Goal: Task Accomplishment & Management: Manage account settings

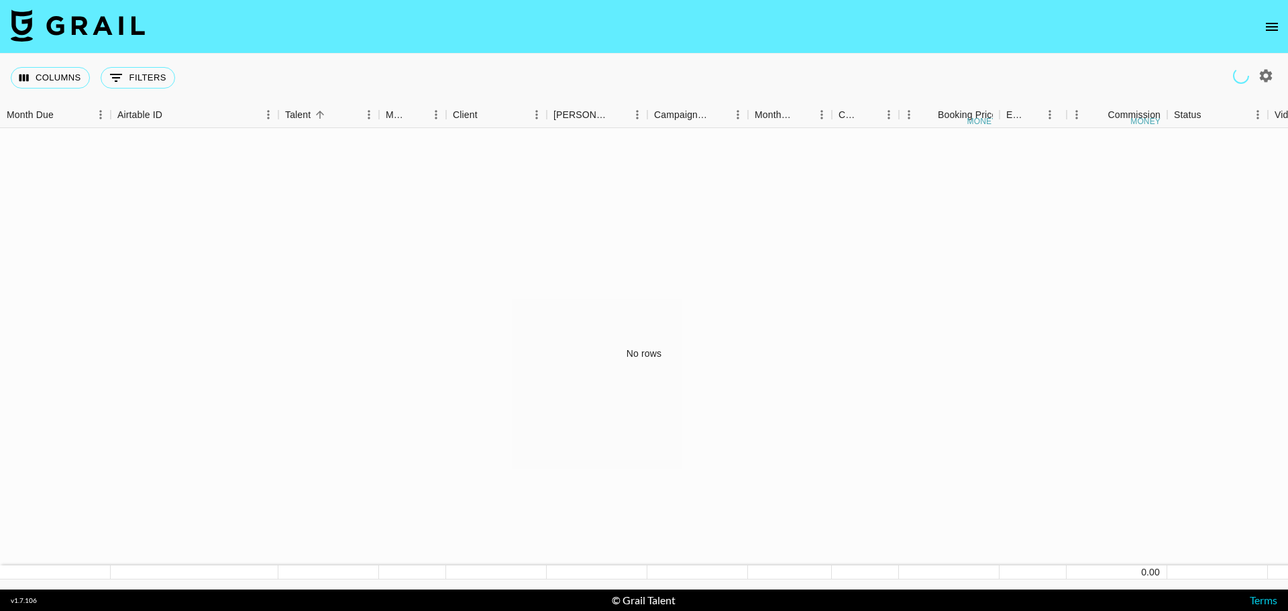
click at [1275, 25] on icon "open drawer" at bounding box center [1272, 27] width 16 height 16
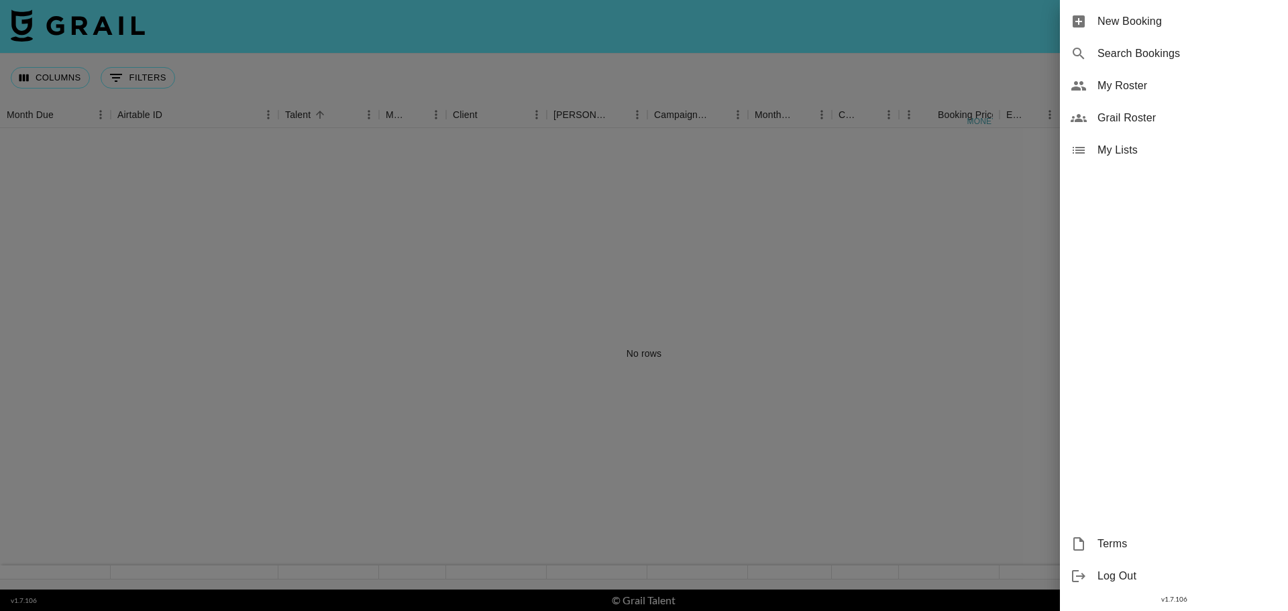
click at [1133, 121] on span "Grail Roster" at bounding box center [1187, 118] width 180 height 16
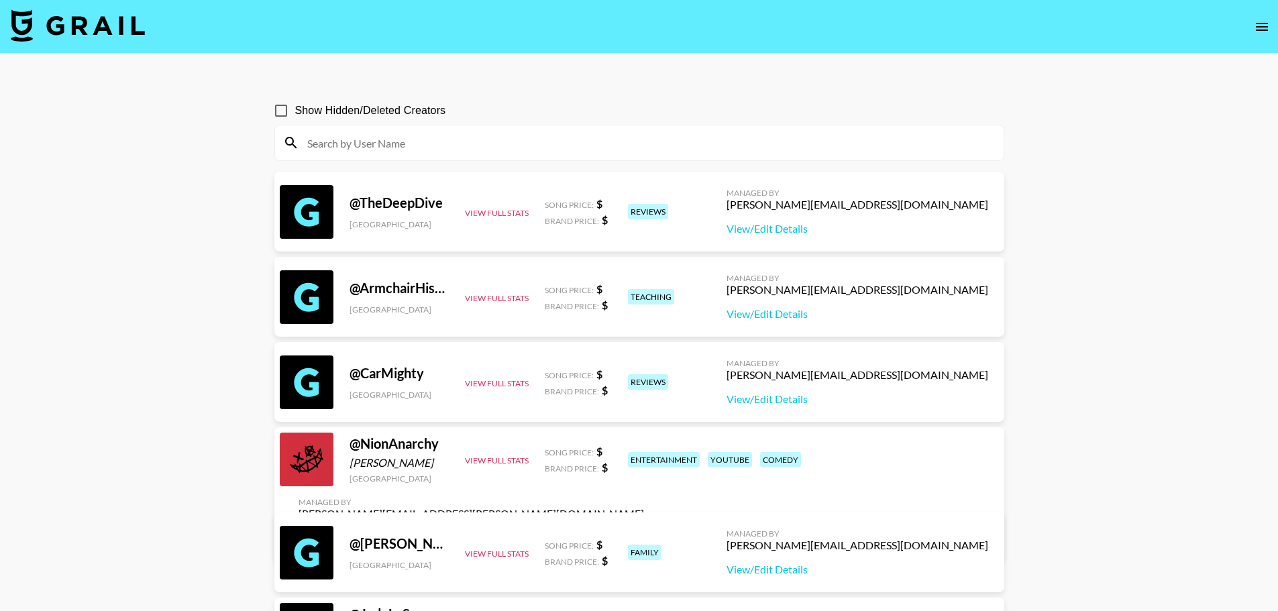
click at [512, 150] on input at bounding box center [647, 142] width 696 height 21
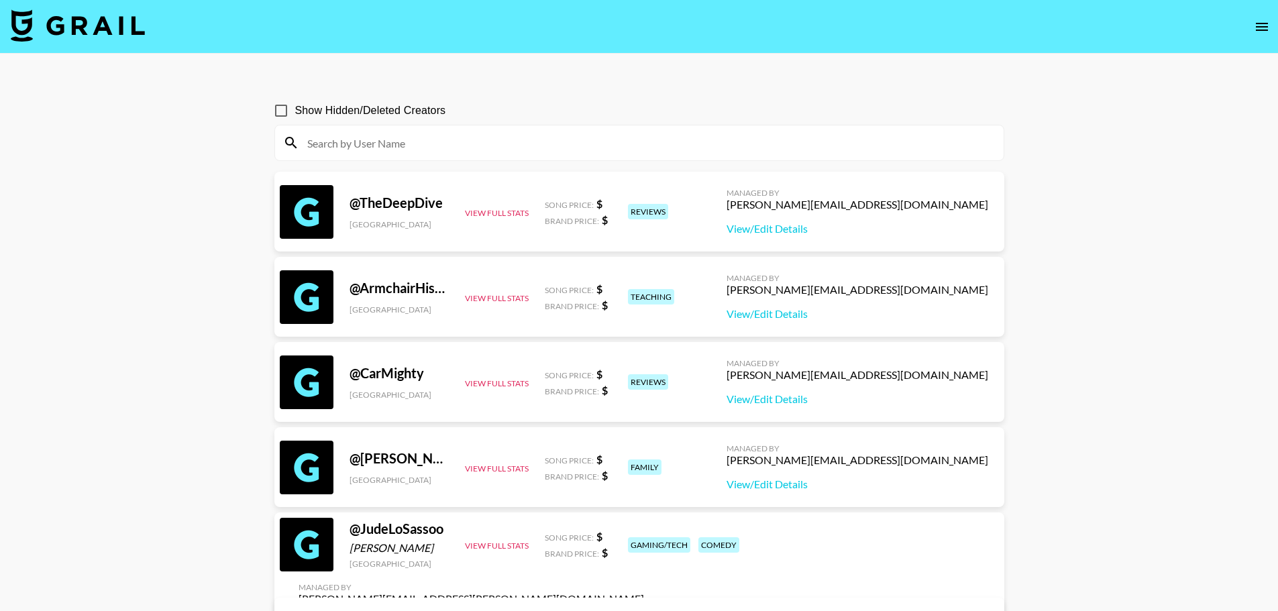
drag, startPoint x: 1275, startPoint y: 27, endPoint x: 1266, endPoint y: 21, distance: 11.2
click at [1273, 25] on nav at bounding box center [639, 27] width 1278 height 54
click at [1264, 20] on icon "open drawer" at bounding box center [1262, 27] width 16 height 16
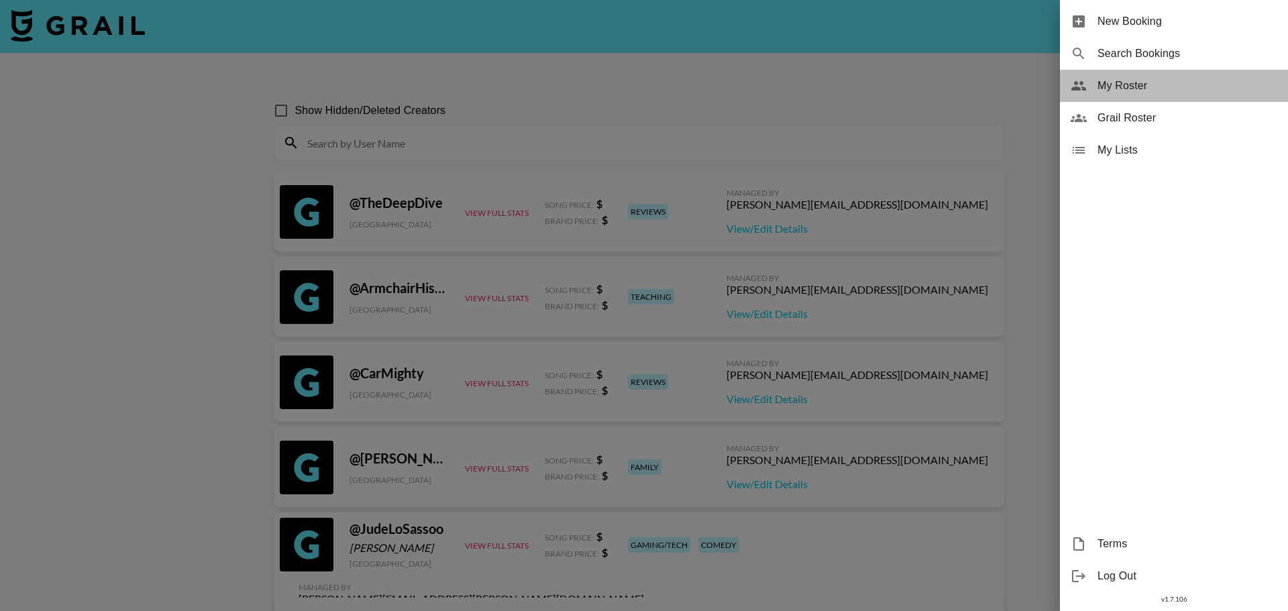
click at [1152, 83] on span "My Roster" at bounding box center [1187, 86] width 180 height 16
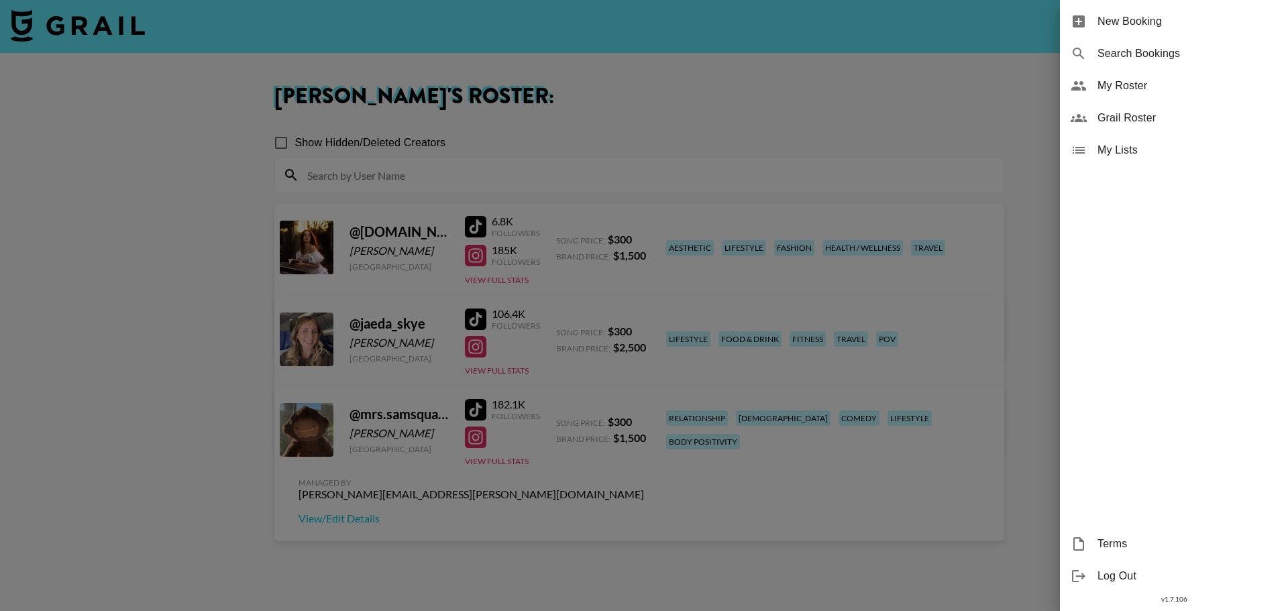
click at [753, 113] on div at bounding box center [644, 305] width 1288 height 611
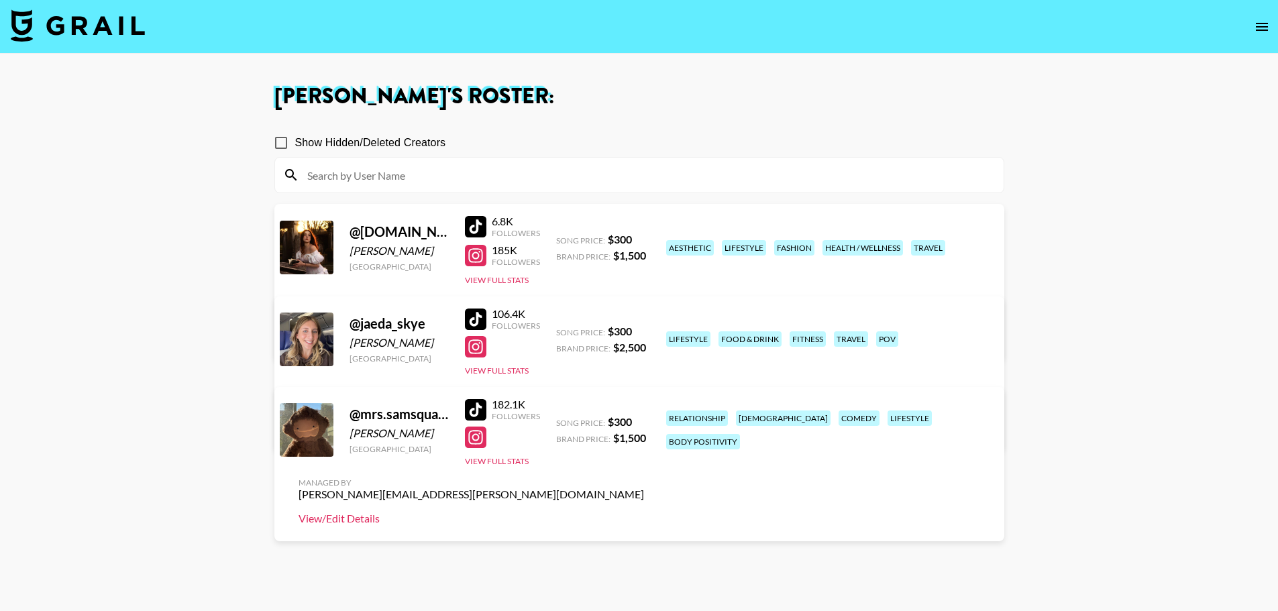
click at [644, 512] on link "View/Edit Details" at bounding box center [471, 518] width 345 height 13
click at [151, 486] on main "Taylor Chambers 's Roster: Show Hidden/Deleted Creators @ folktales.fox Ailen P…" at bounding box center [639, 354] width 1278 height 600
click at [644, 512] on link "View/Edit Details" at bounding box center [471, 518] width 345 height 13
click at [692, 331] on div "lifestyle" at bounding box center [688, 338] width 44 height 15
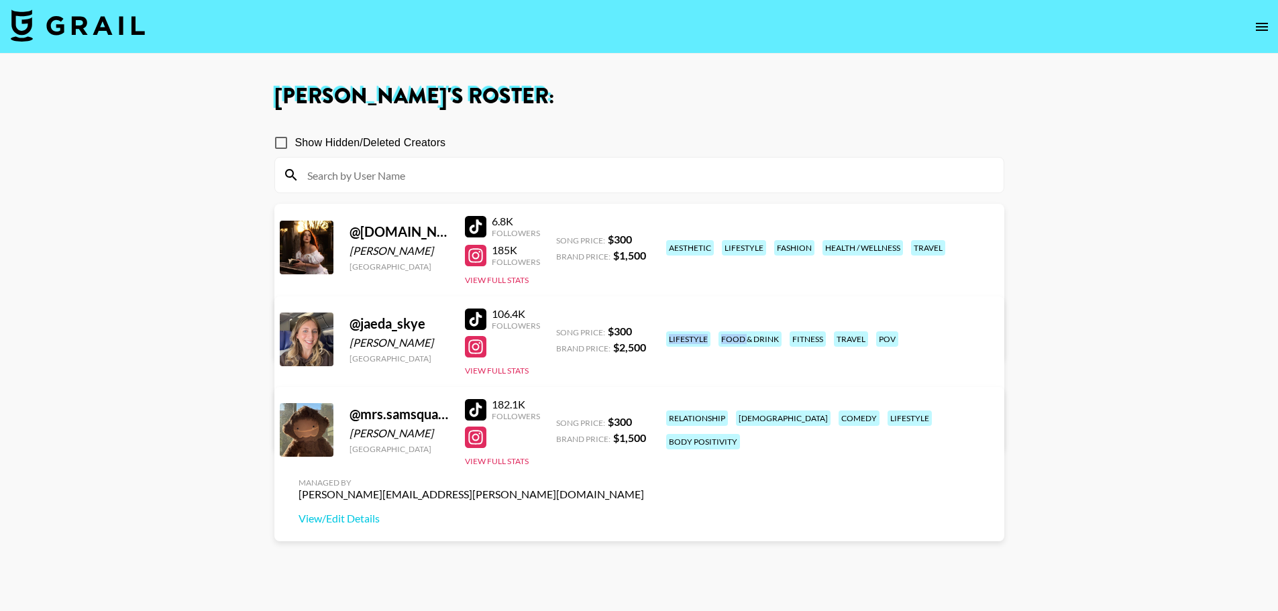
click at [692, 331] on div "lifestyle" at bounding box center [688, 338] width 44 height 15
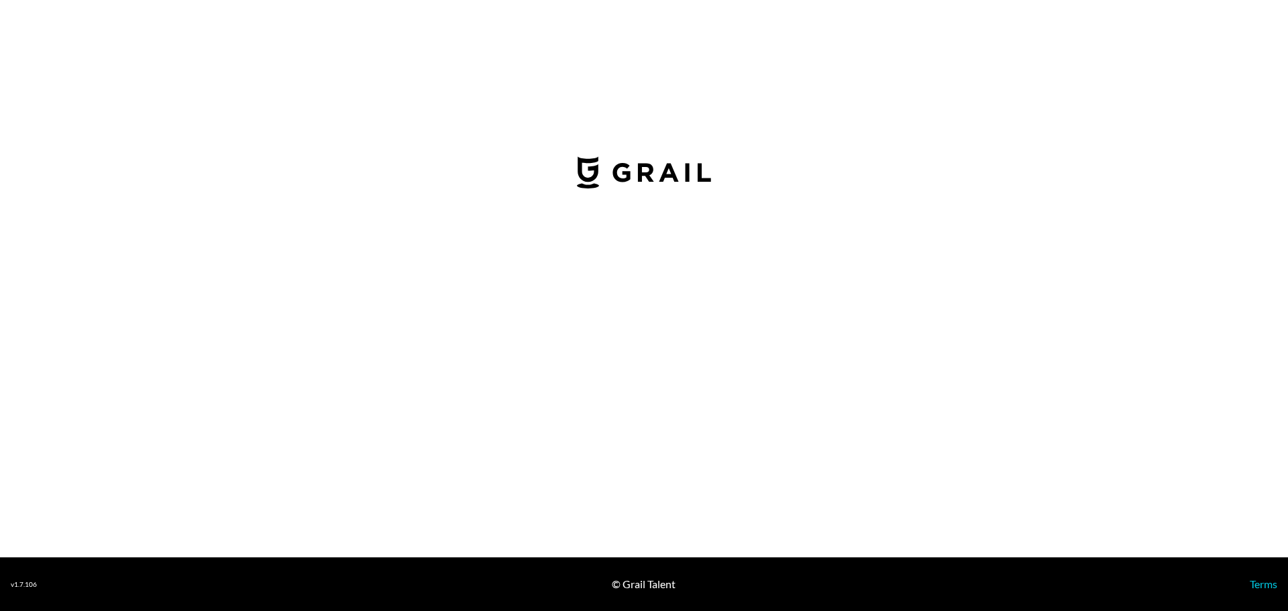
select select "USD"
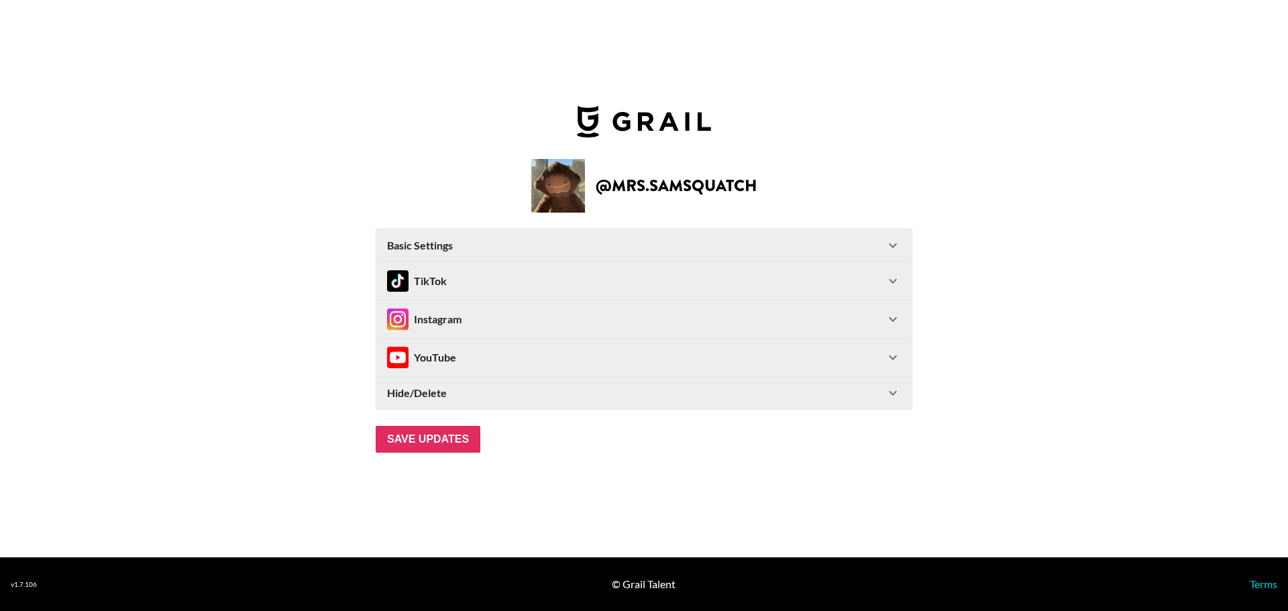
click at [896, 282] on icon at bounding box center [893, 281] width 16 height 16
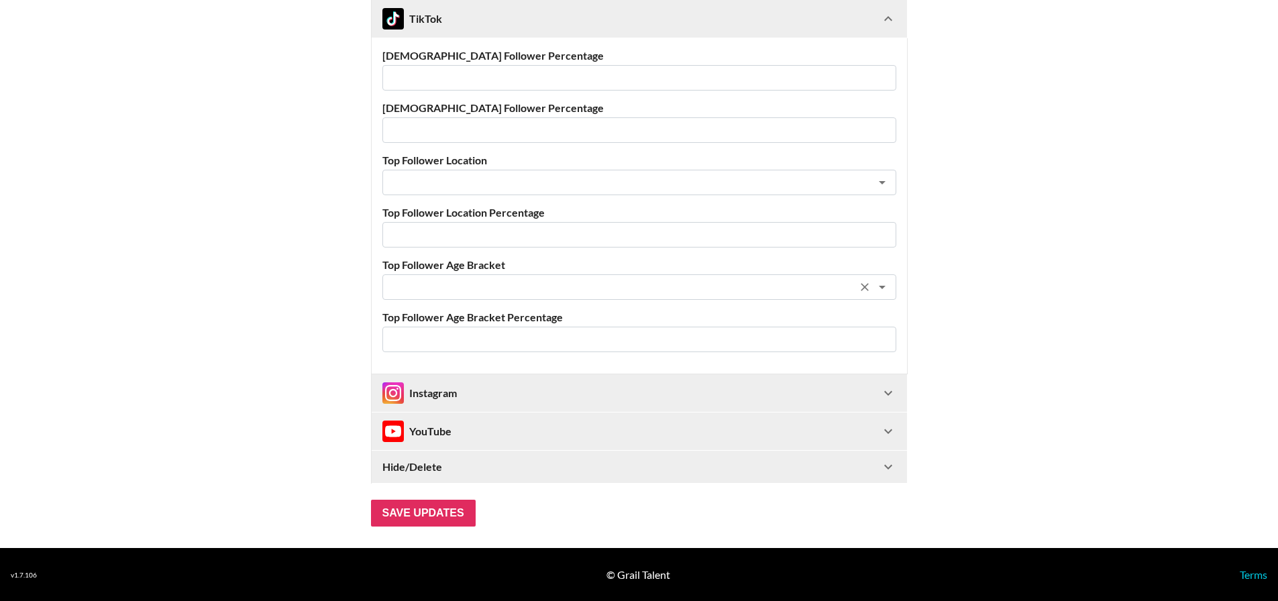
scroll to position [472, 0]
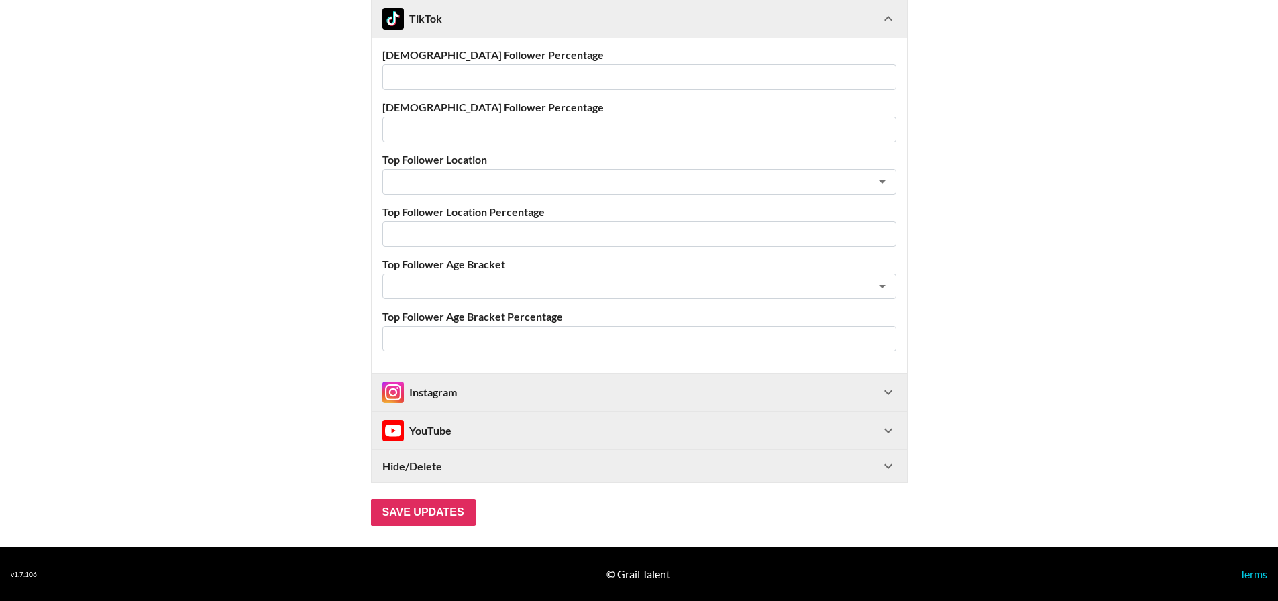
click at [889, 394] on icon at bounding box center [888, 392] width 16 height 16
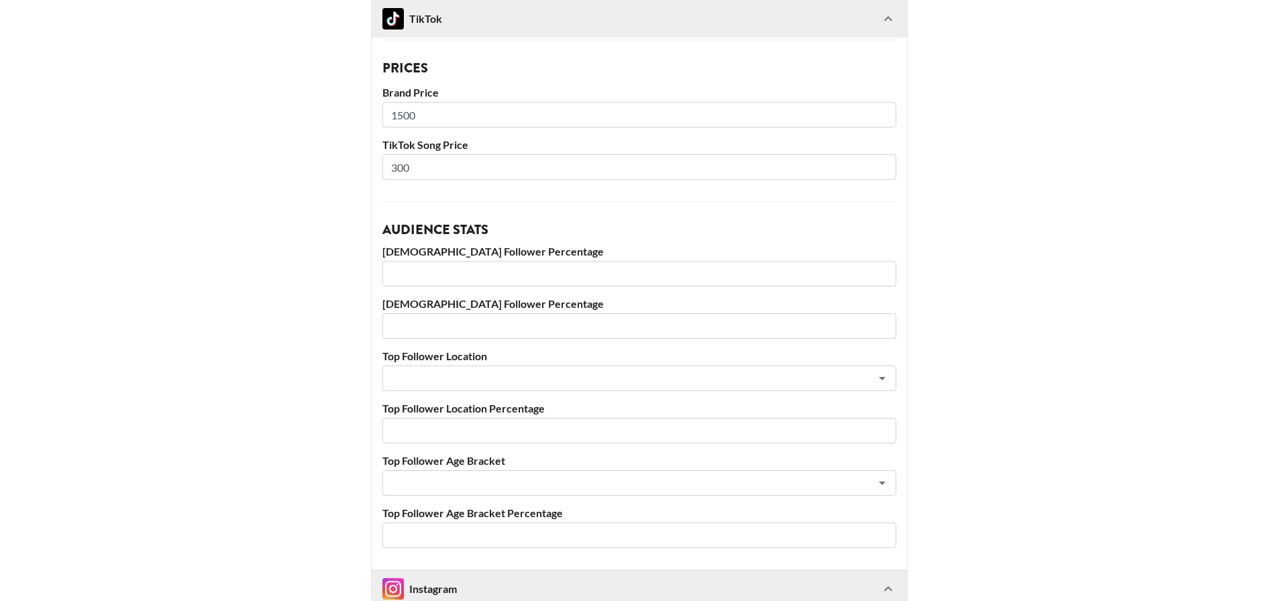
scroll to position [7, 0]
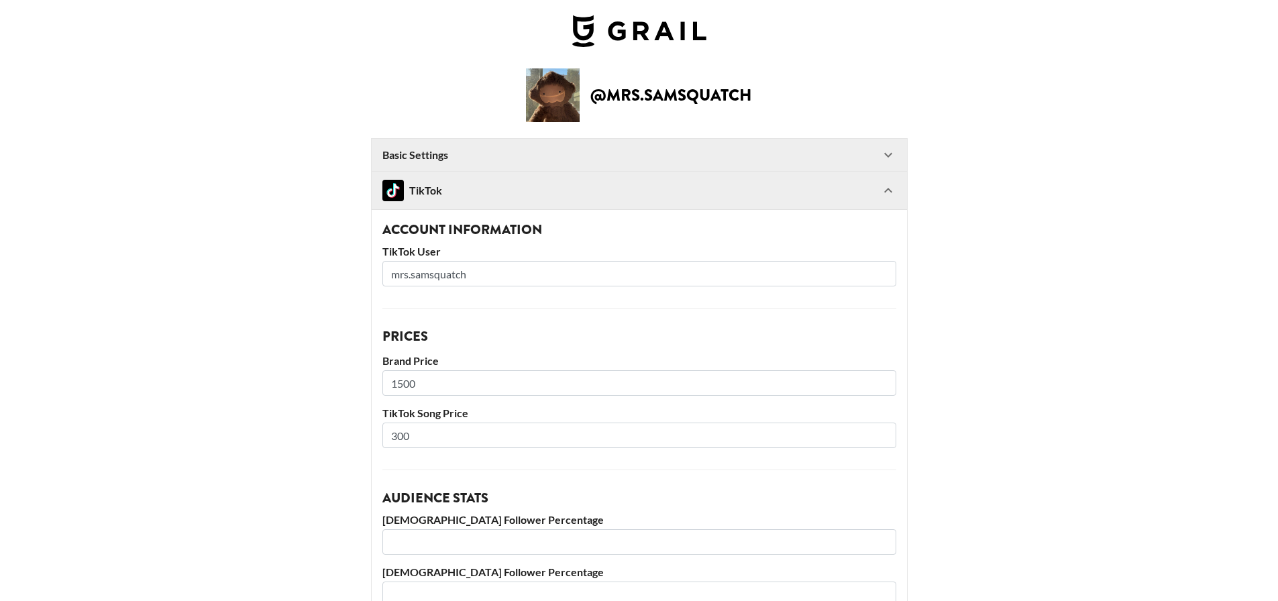
drag, startPoint x: 429, startPoint y: 435, endPoint x: 379, endPoint y: 430, distance: 50.6
click at [379, 430] on div "Account Information TikTok User mrs.samsquatch Prices Brand Price 1500 TikTok S…" at bounding box center [639, 523] width 535 height 629
type input "400"
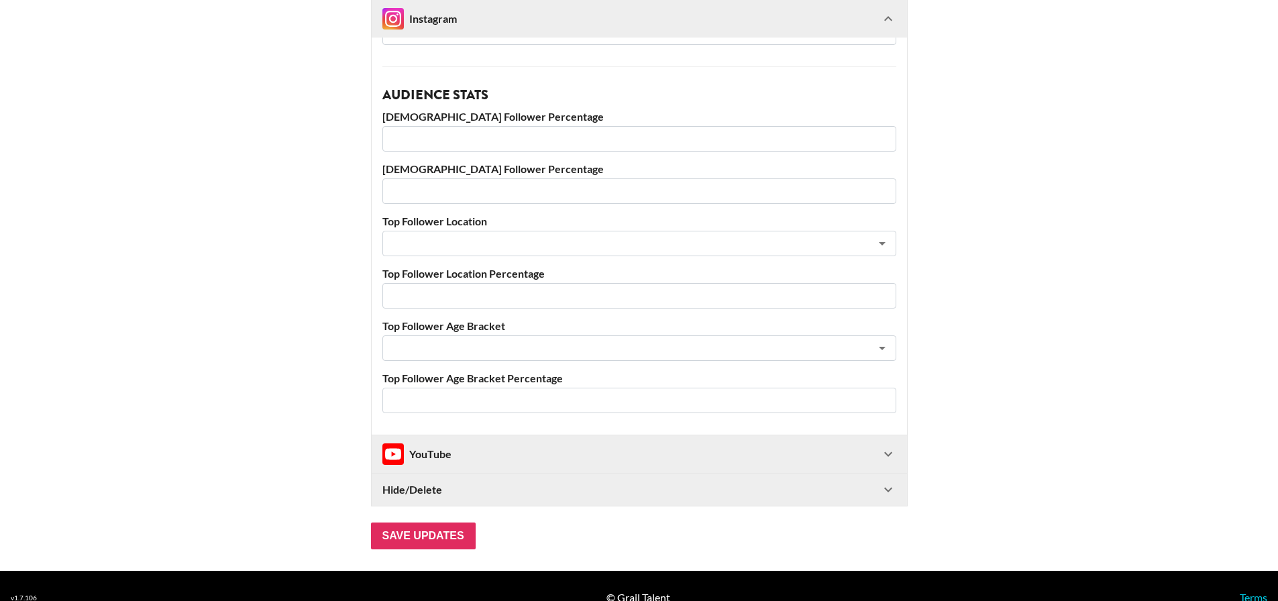
scroll to position [1281, 0]
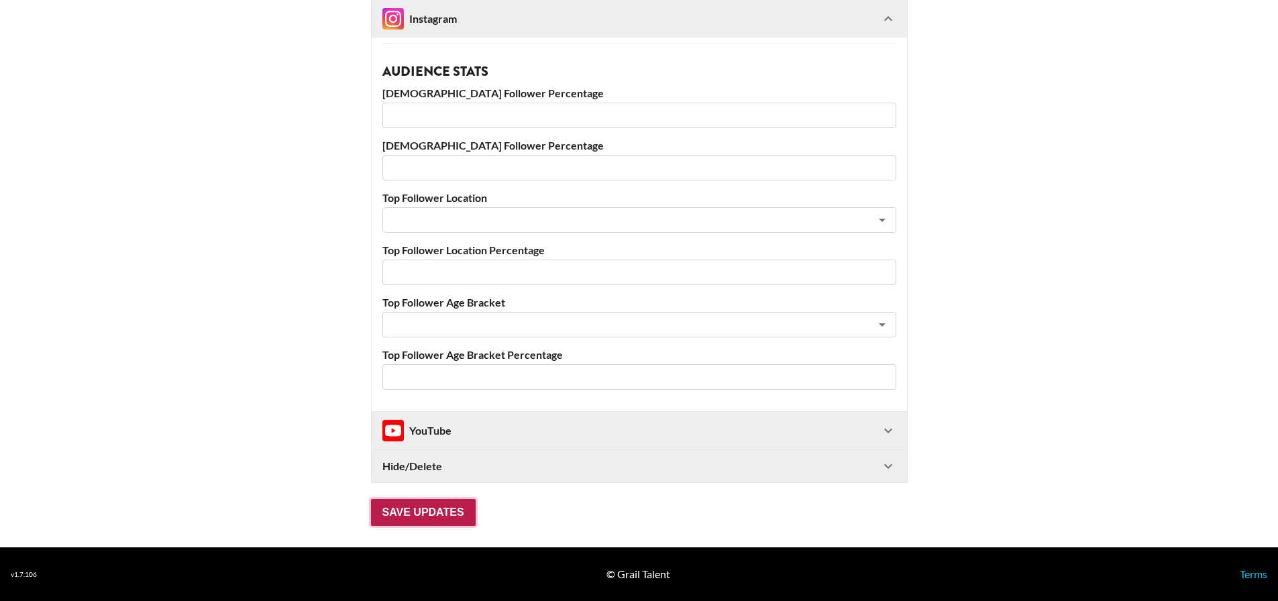
click at [398, 517] on input "Save Updates" at bounding box center [423, 512] width 105 height 27
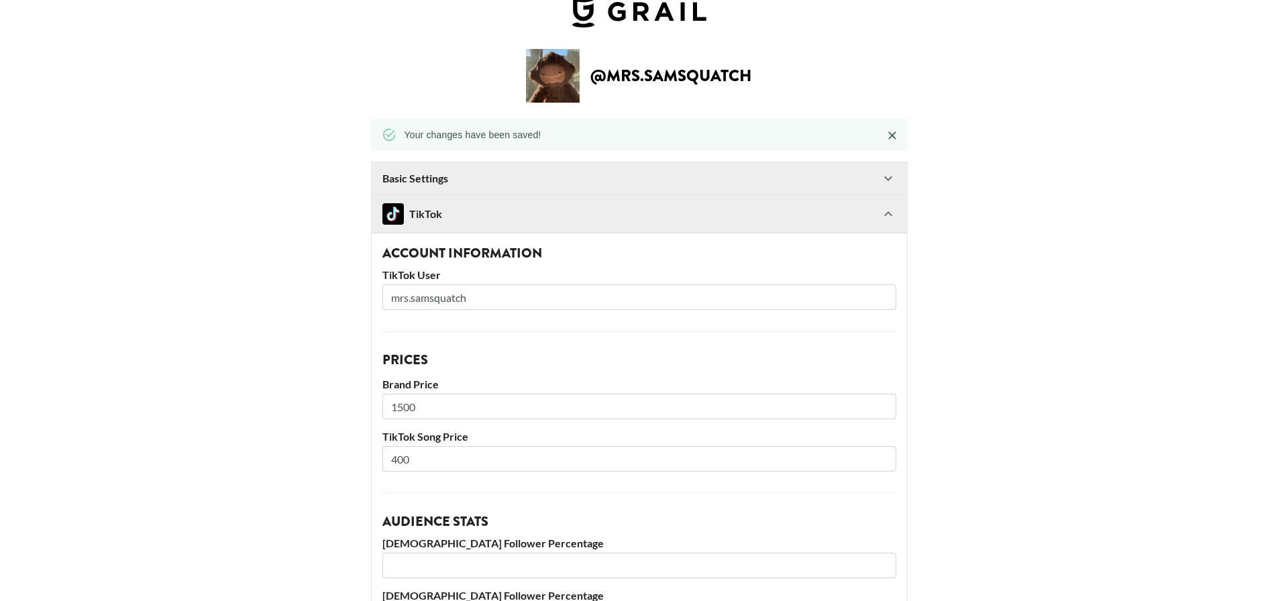
scroll to position [0, 0]
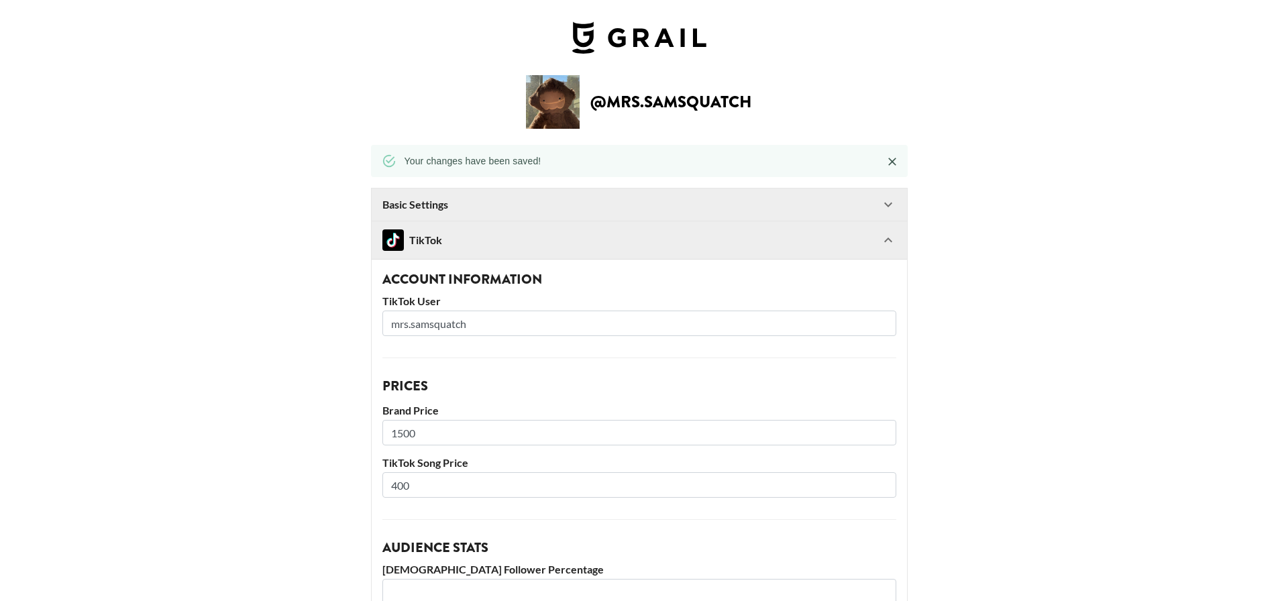
click at [525, 235] on div "TikTok" at bounding box center [631, 239] width 498 height 21
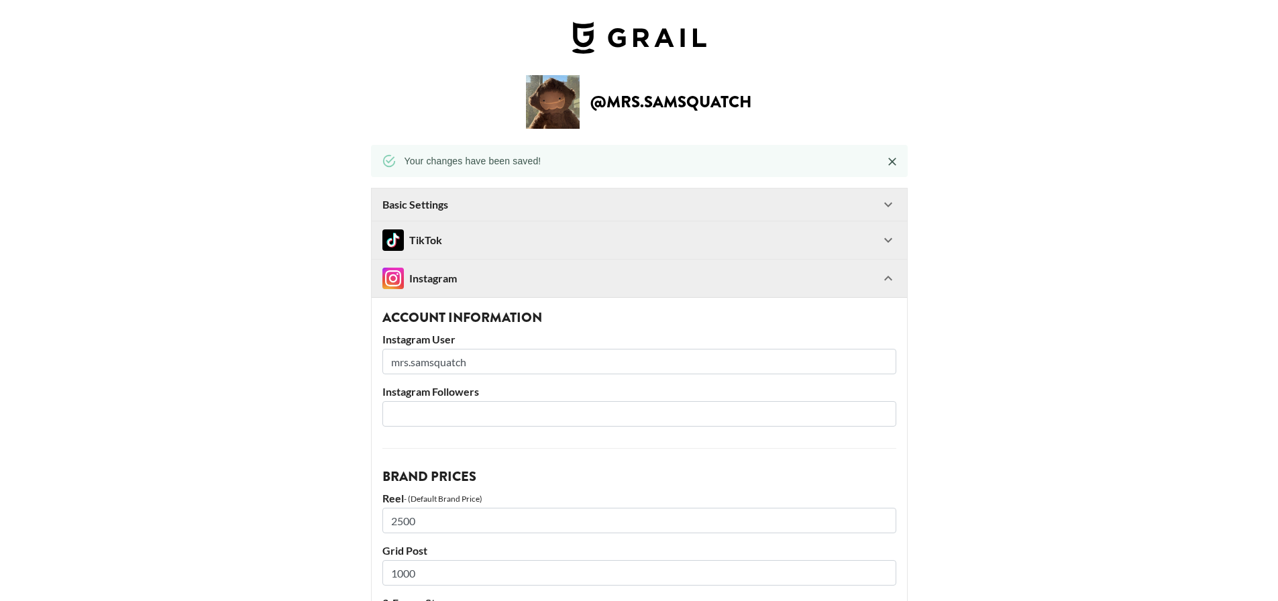
click at [555, 235] on div "TikTok" at bounding box center [631, 239] width 498 height 21
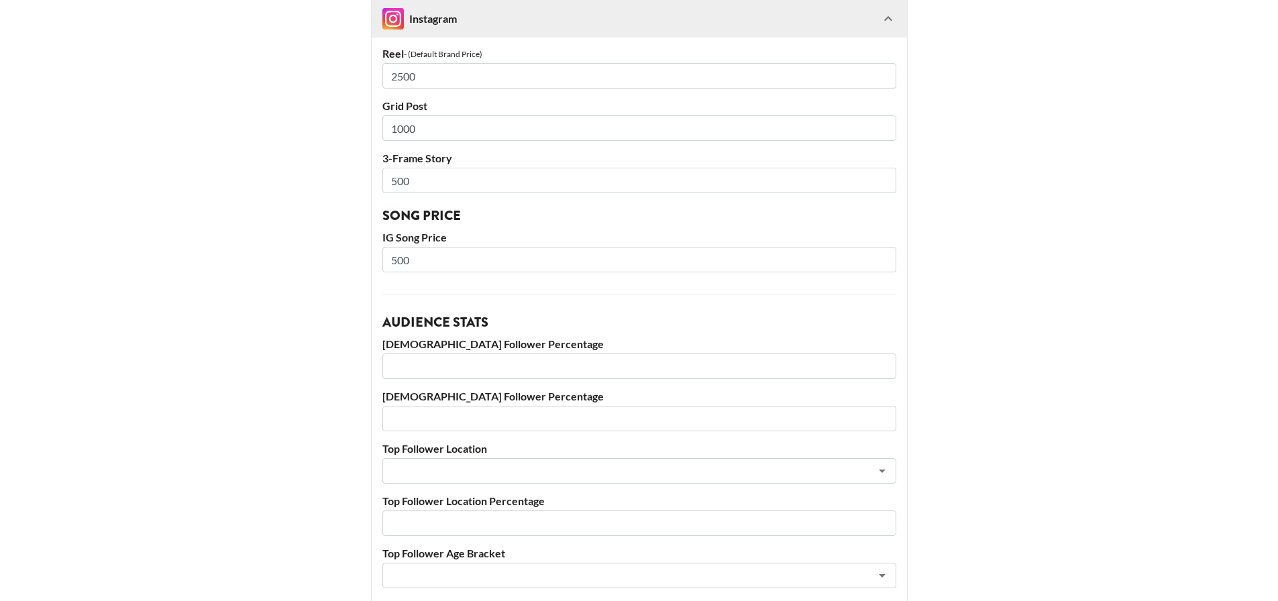
scroll to position [1324, 0]
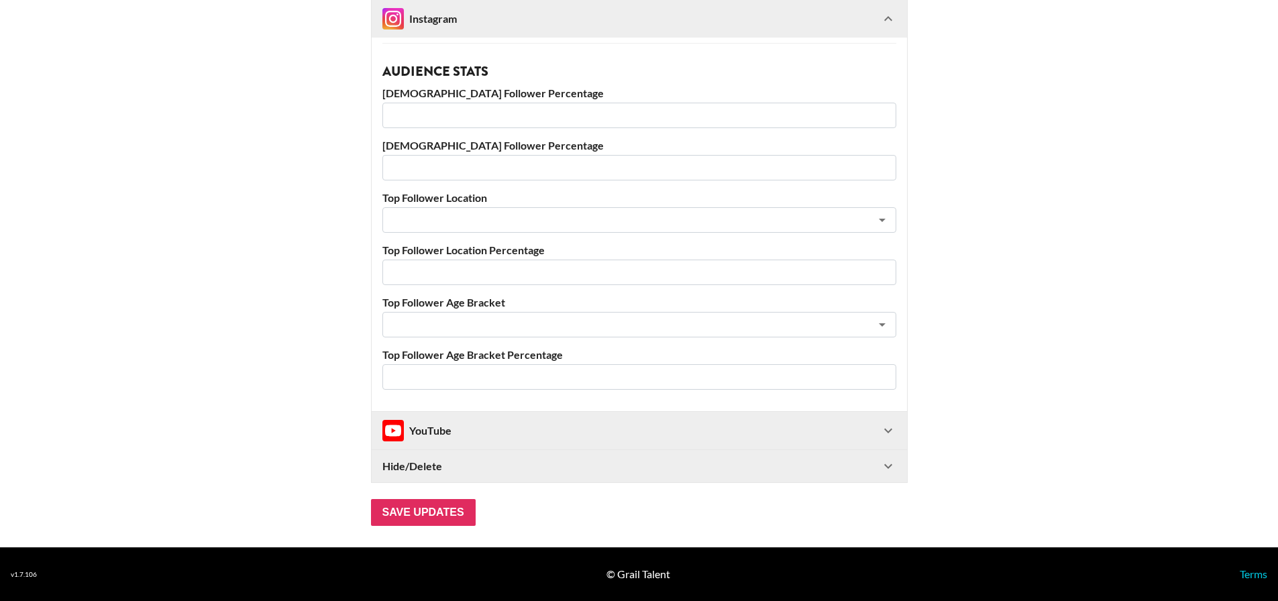
click at [396, 442] on div "YouTube" at bounding box center [639, 431] width 535 height 38
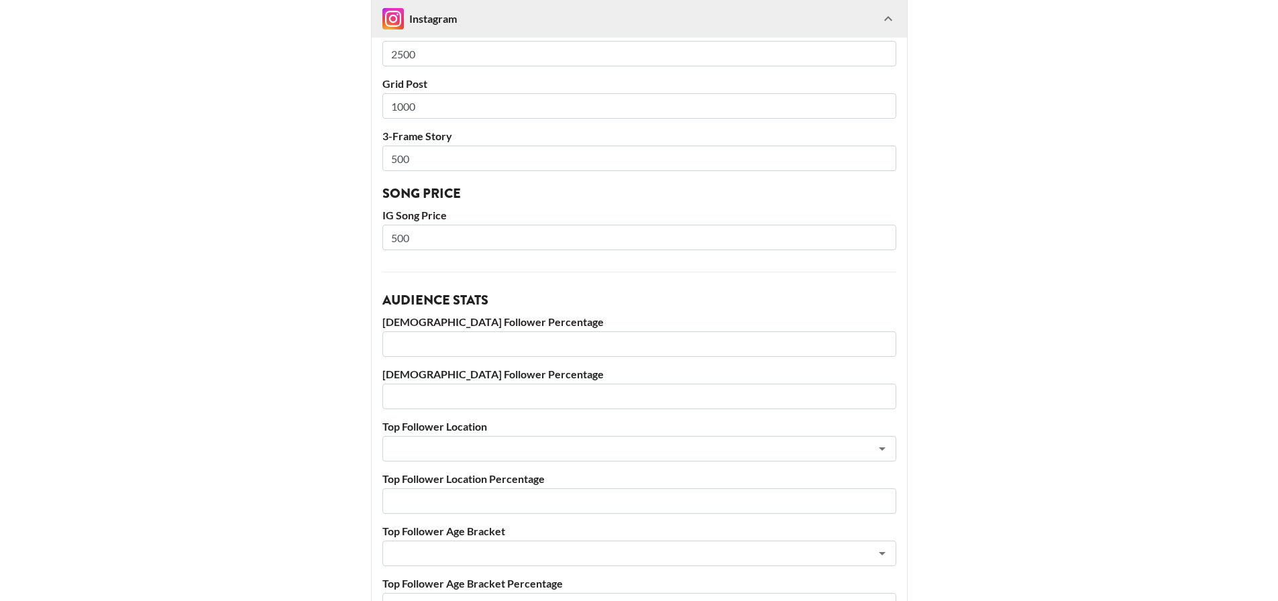
scroll to position [1022, 0]
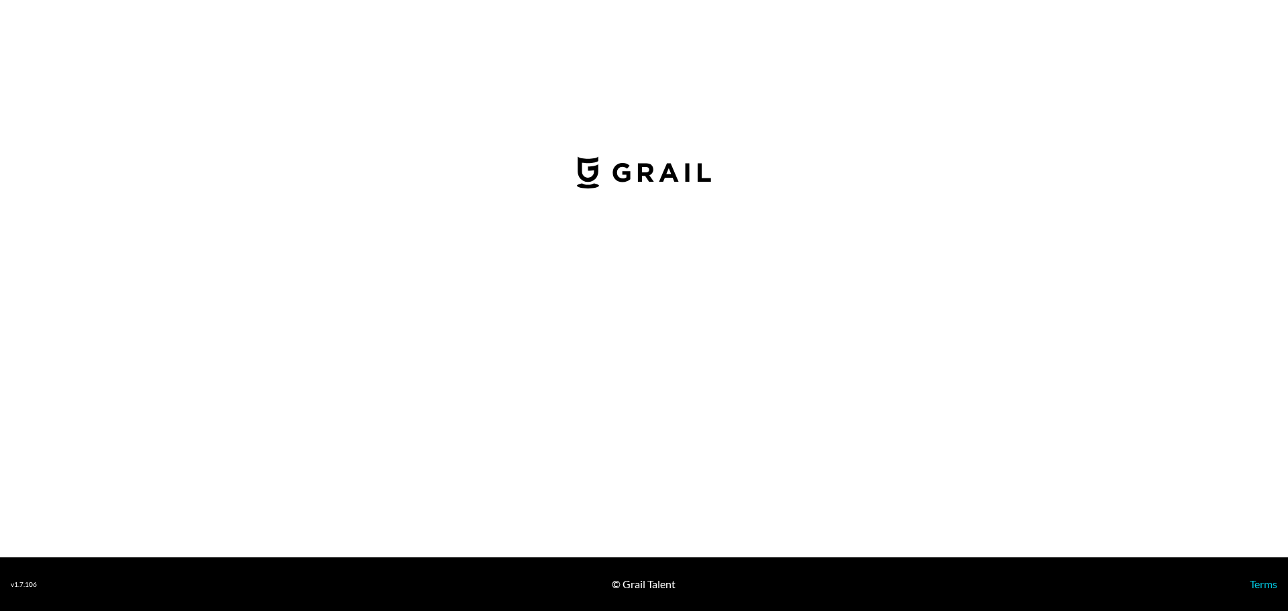
select select "USD"
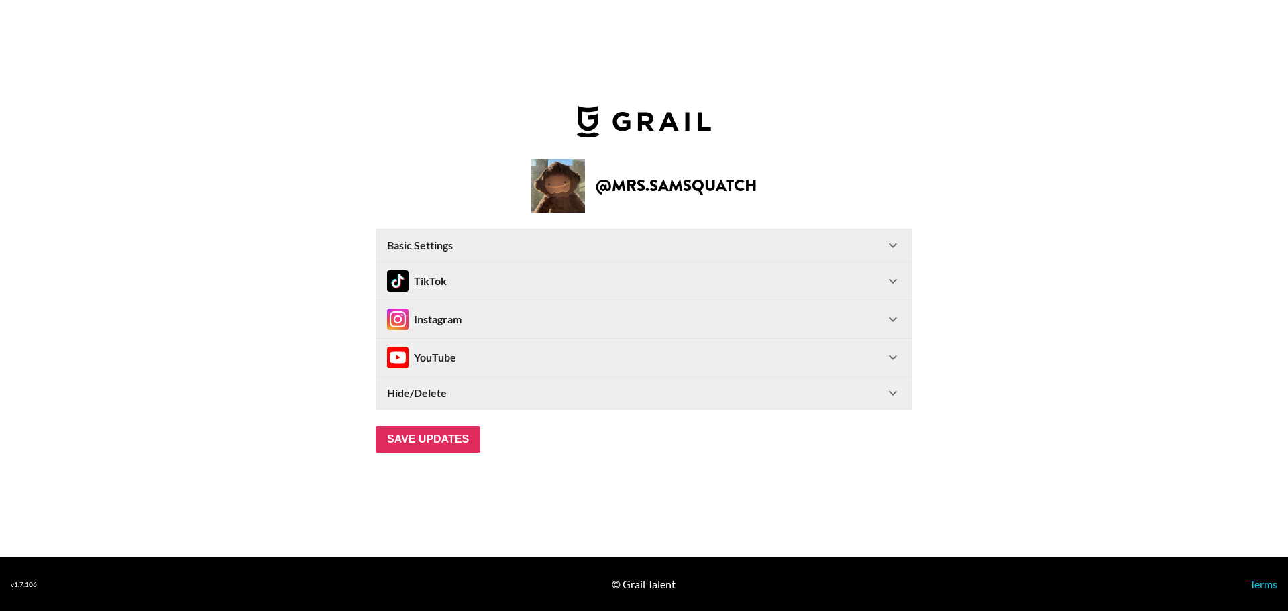
click at [515, 280] on div "TikTok" at bounding box center [636, 280] width 498 height 21
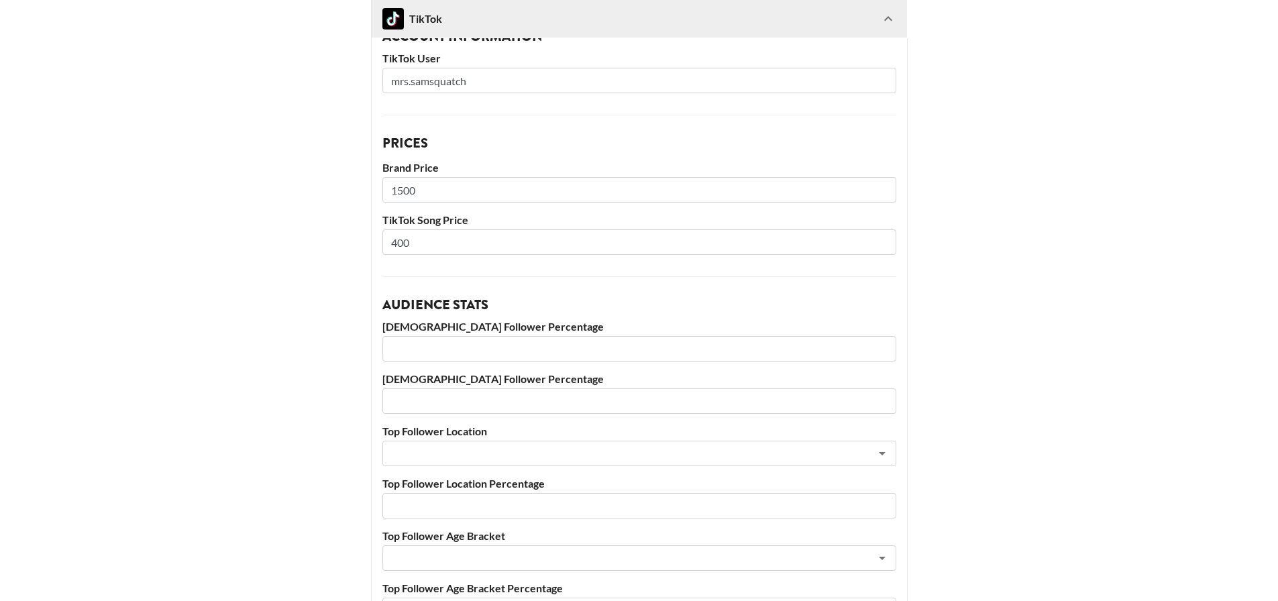
scroll to position [201, 0]
click at [502, 347] on input "number" at bounding box center [639, 347] width 514 height 25
type input "84"
click at [662, 401] on input "number" at bounding box center [639, 399] width 514 height 25
type input "16"
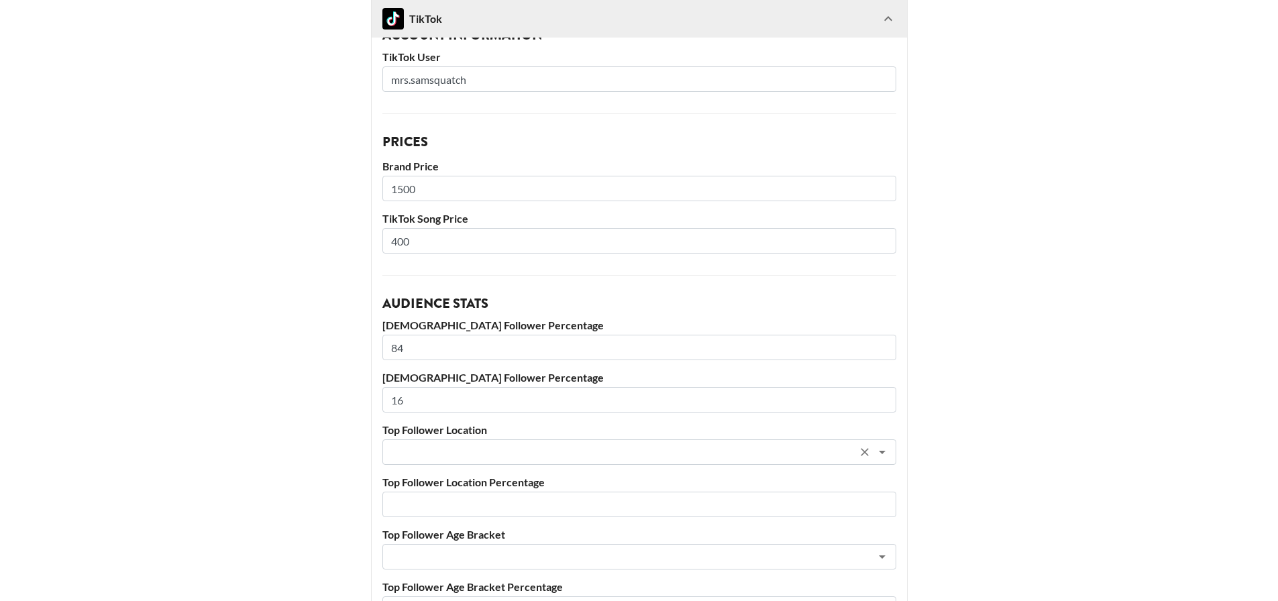
click at [692, 447] on input "text" at bounding box center [621, 452] width 462 height 15
click at [643, 542] on li "[GEOGRAPHIC_DATA]" at bounding box center [644, 545] width 514 height 21
type input "[GEOGRAPHIC_DATA]"
click at [639, 502] on input "number" at bounding box center [639, 504] width 514 height 25
type input "27"
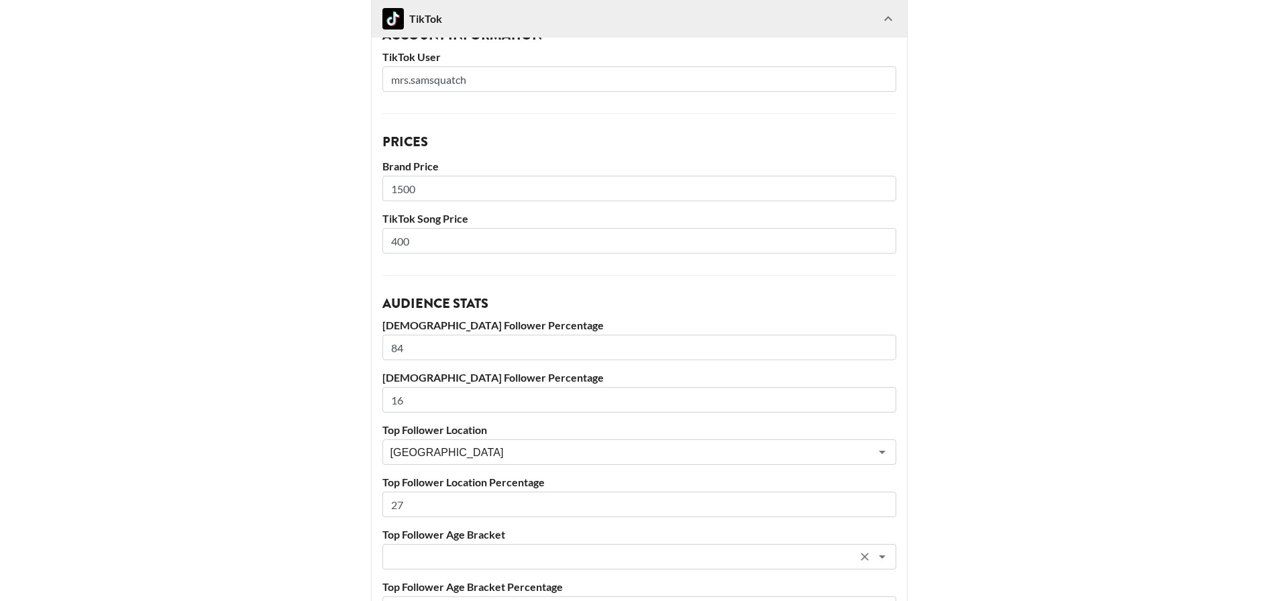
click at [655, 550] on input "text" at bounding box center [621, 556] width 462 height 15
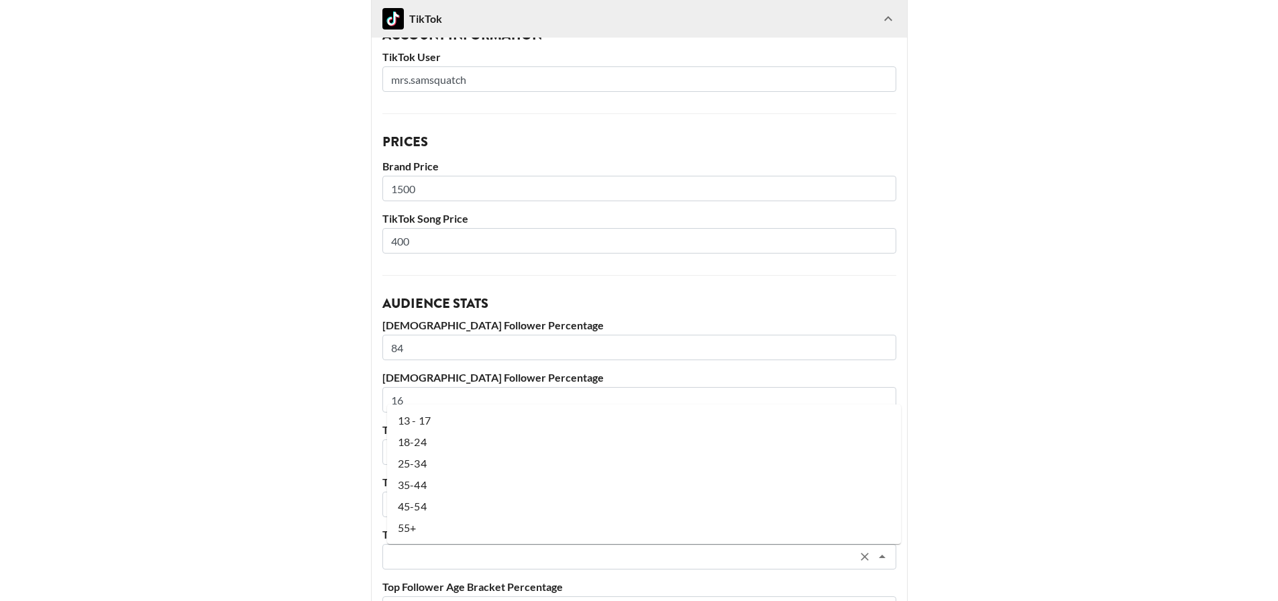
click at [622, 440] on li "18-24" at bounding box center [644, 441] width 514 height 21
type input "18-24"
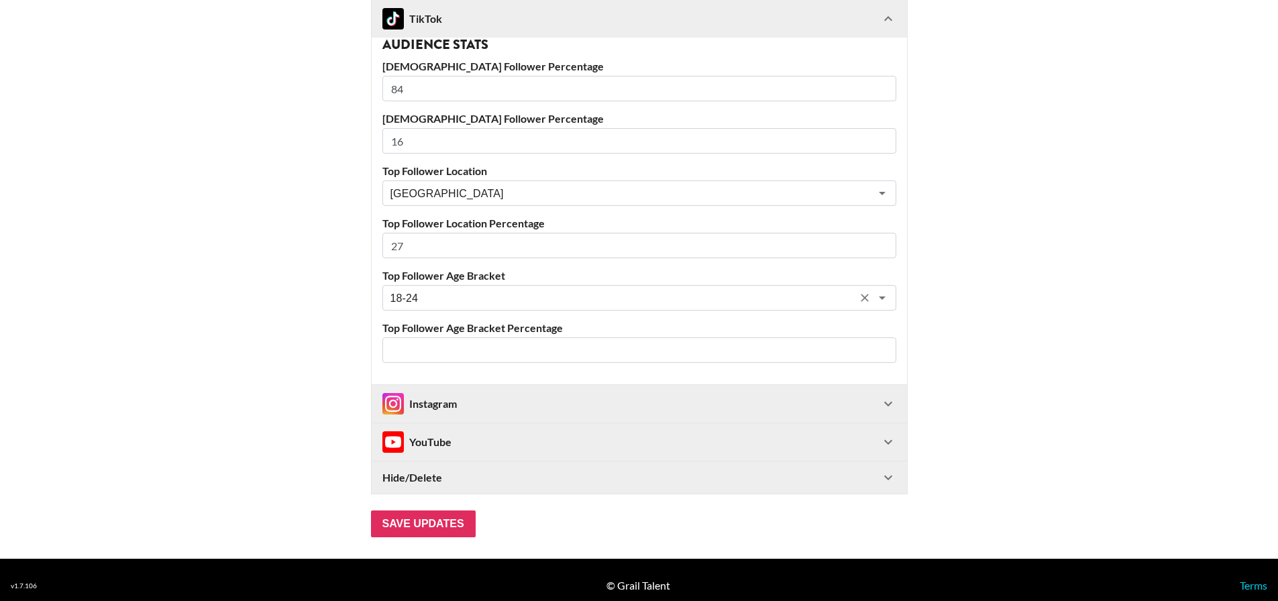
scroll to position [470, 0]
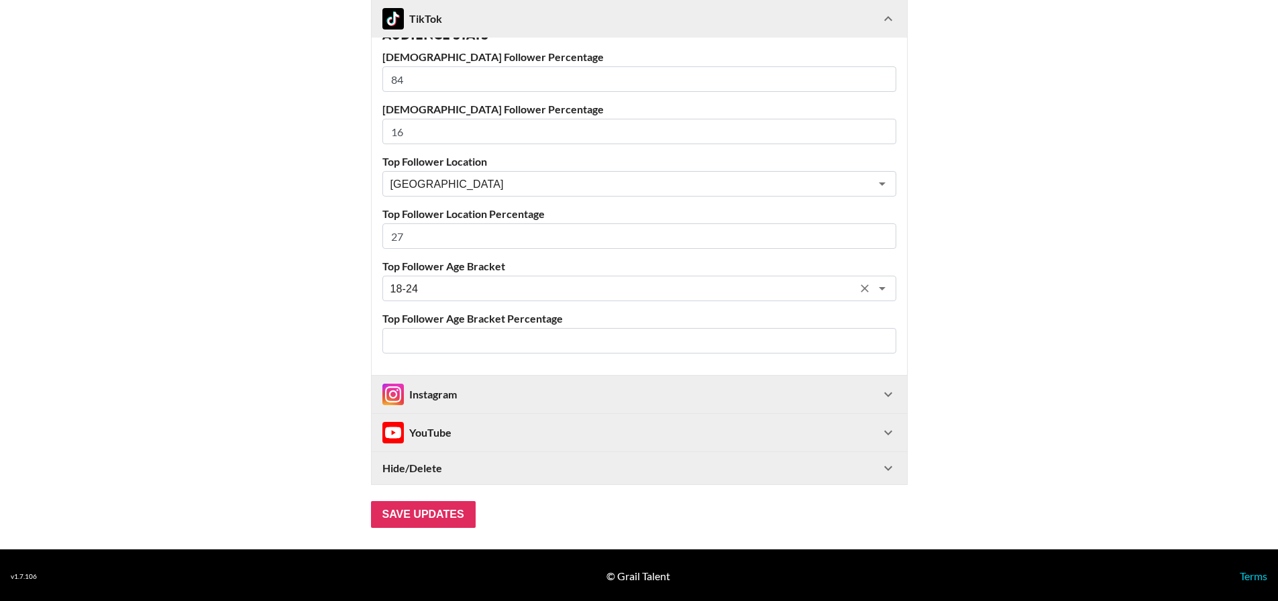
click at [642, 343] on input "number" at bounding box center [639, 340] width 514 height 25
type input "54"
click at [425, 518] on input "Save Updates" at bounding box center [423, 514] width 105 height 27
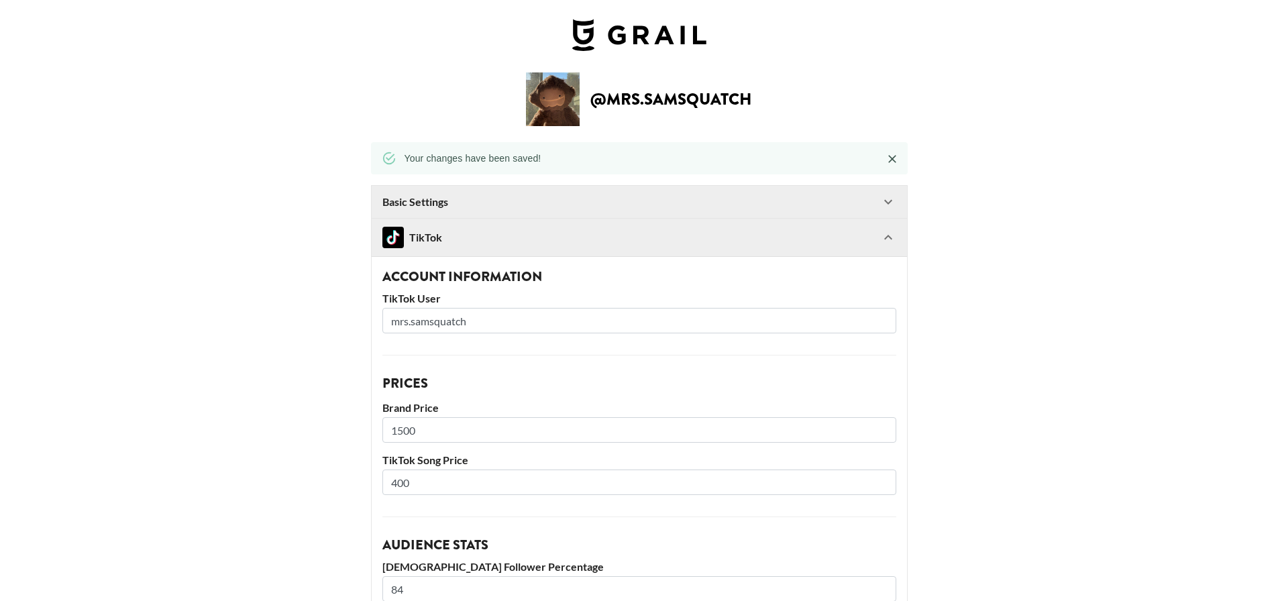
scroll to position [0, 0]
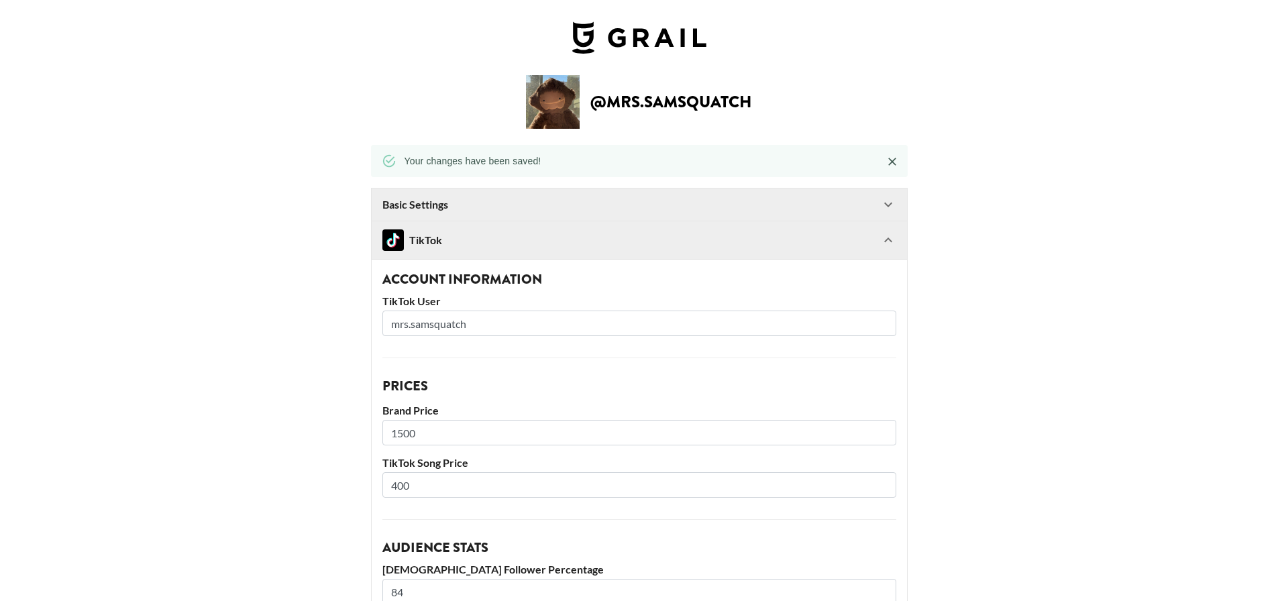
click at [466, 231] on div "TikTok" at bounding box center [631, 239] width 498 height 21
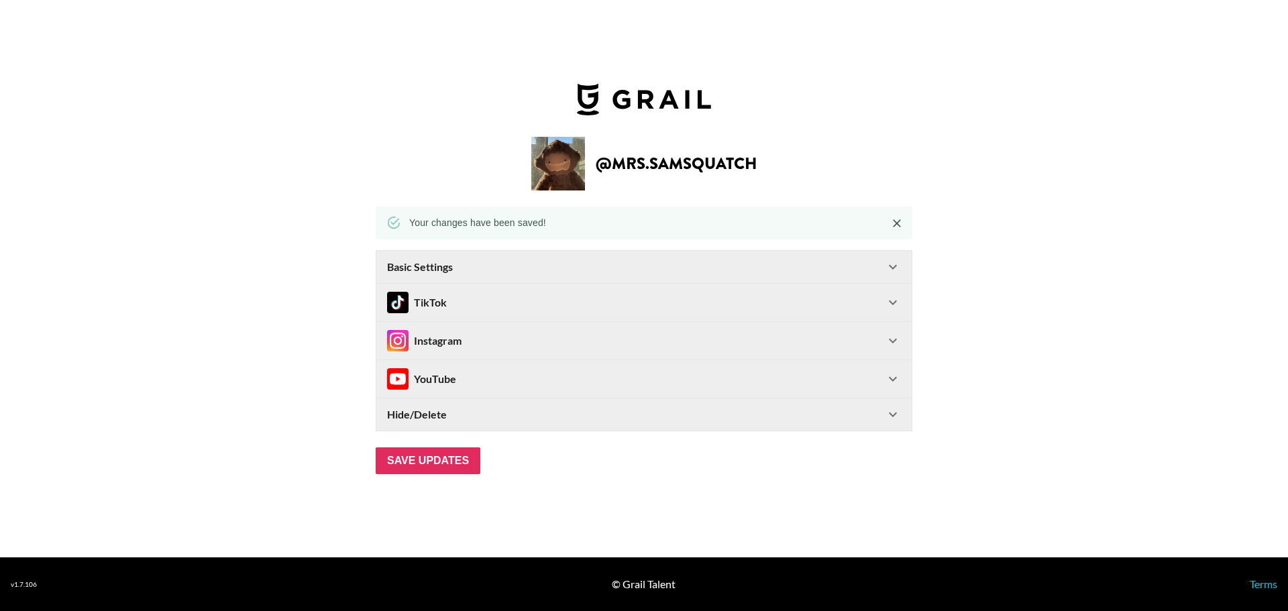
click at [447, 310] on div "TikTok" at bounding box center [636, 302] width 498 height 21
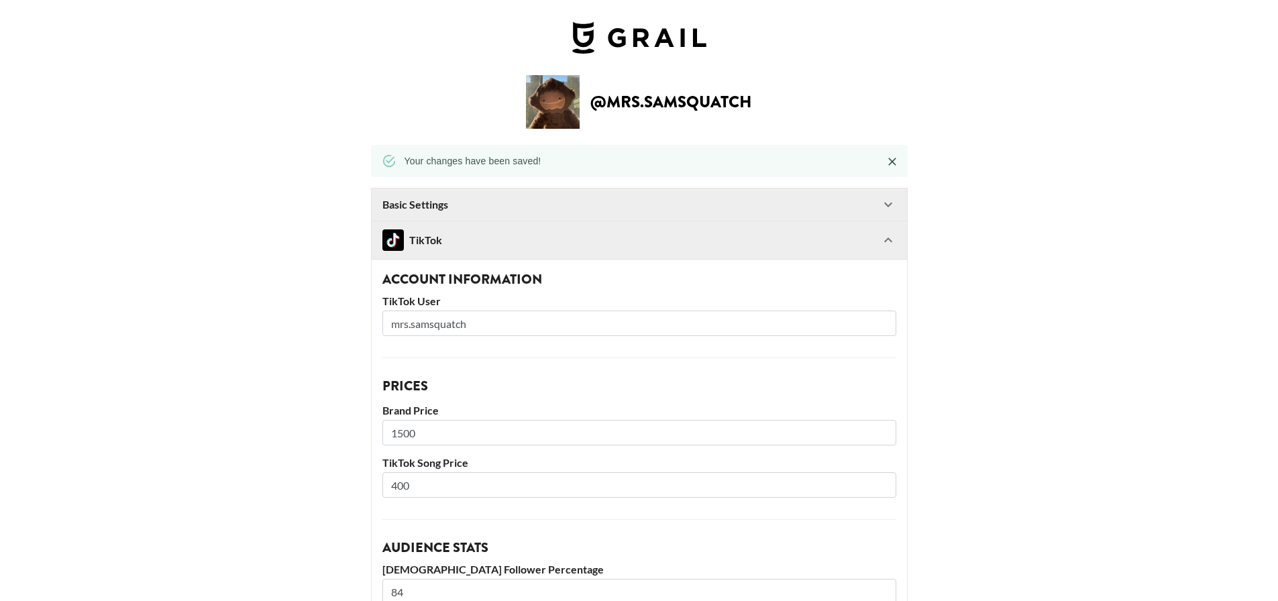
click at [473, 251] on div "TikTok" at bounding box center [631, 239] width 498 height 21
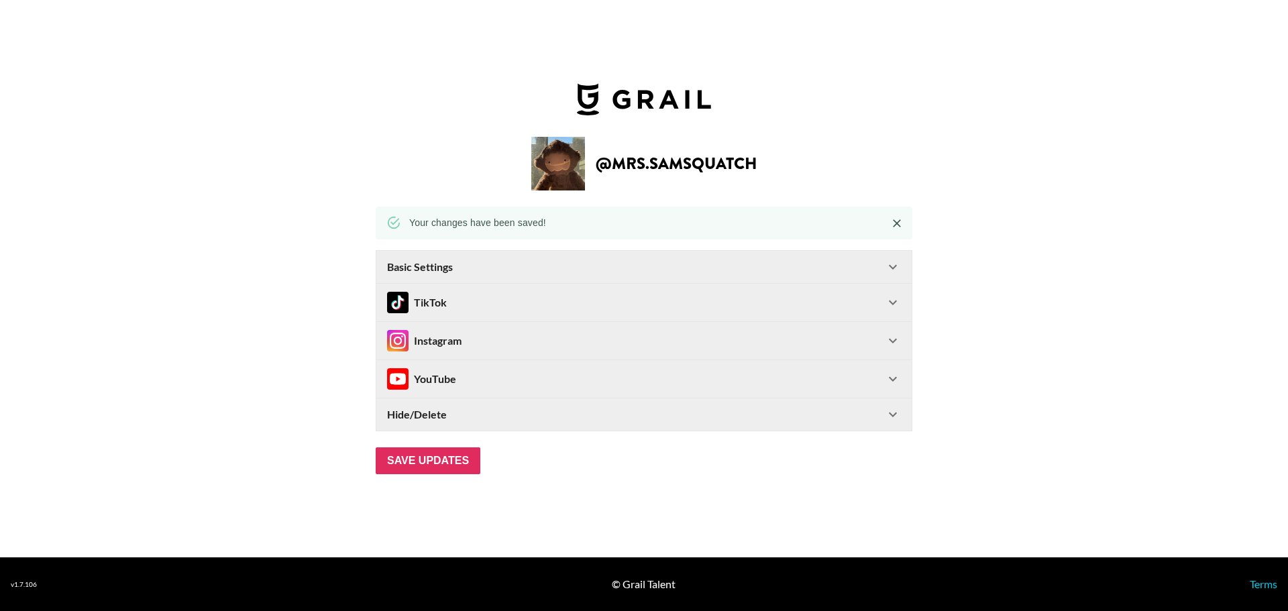
select select "USD"
click at [630, 299] on div "TikTok" at bounding box center [636, 302] width 498 height 21
